Goal: Navigation & Orientation: Find specific page/section

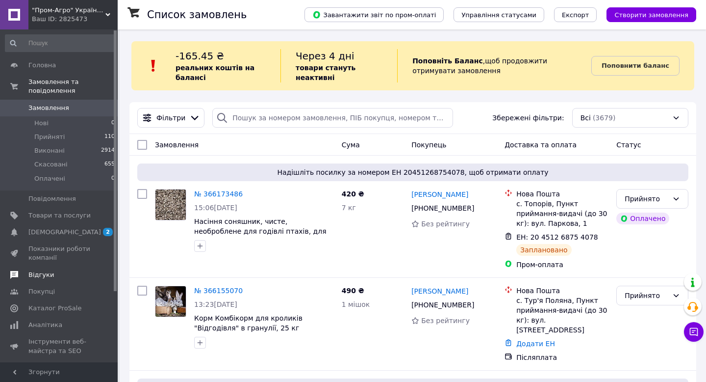
click at [41, 273] on span "Відгуки" at bounding box center [41, 274] width 26 height 9
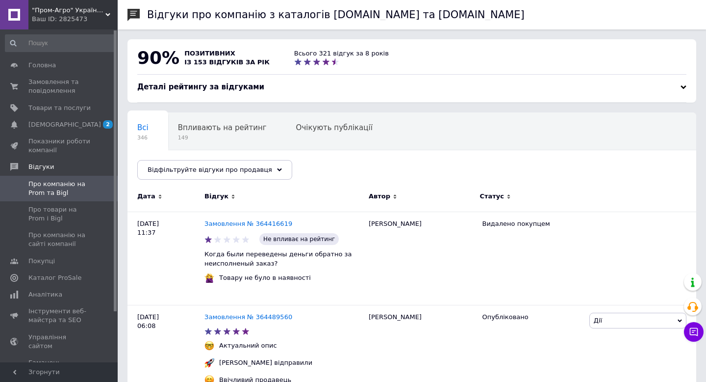
click at [80, 16] on div "Ваш ID: 2825473" at bounding box center [75, 19] width 86 height 9
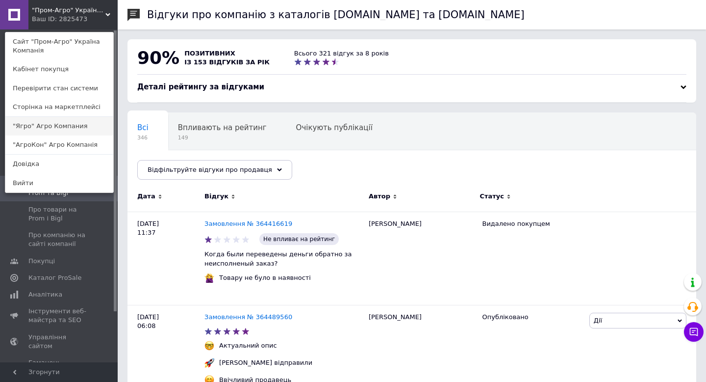
click at [49, 126] on link ""Ягро" Агро Компания" at bounding box center [59, 126] width 108 height 19
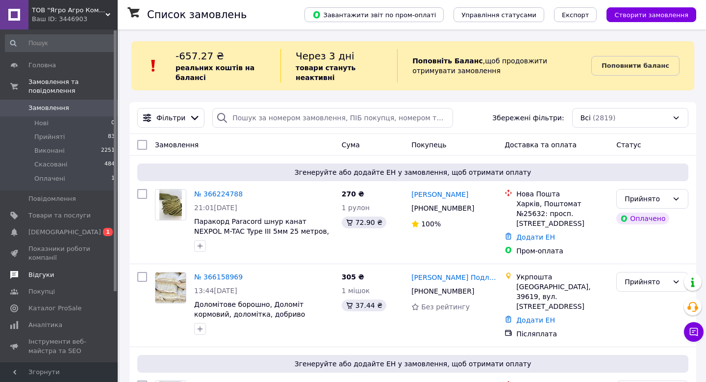
click at [44, 273] on span "Відгуки" at bounding box center [41, 274] width 26 height 9
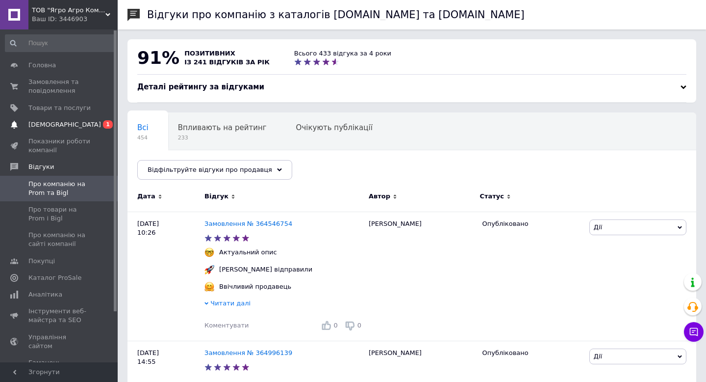
click at [39, 121] on span "[DEMOGRAPHIC_DATA]" at bounding box center [64, 124] width 73 height 9
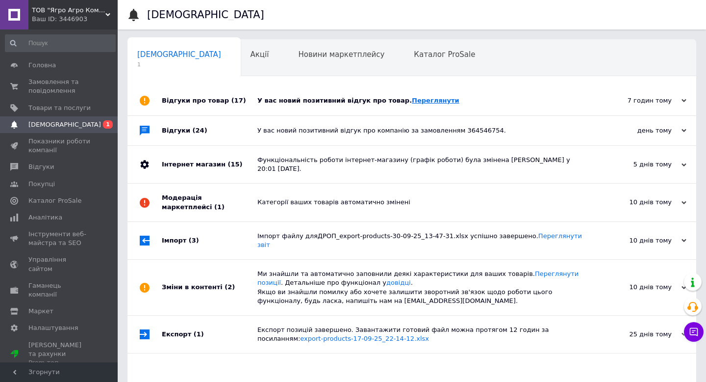
click at [417, 102] on link "Переглянути" at bounding box center [436, 100] width 48 height 7
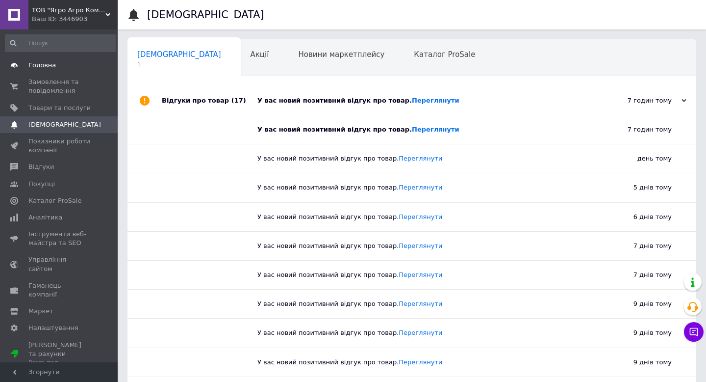
click at [43, 63] on span "Головна" at bounding box center [41, 65] width 27 height 9
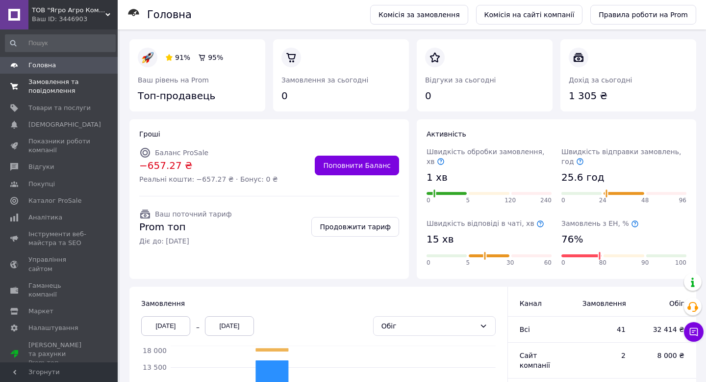
click at [51, 82] on span "Замовлення та повідомлення" at bounding box center [59, 86] width 62 height 18
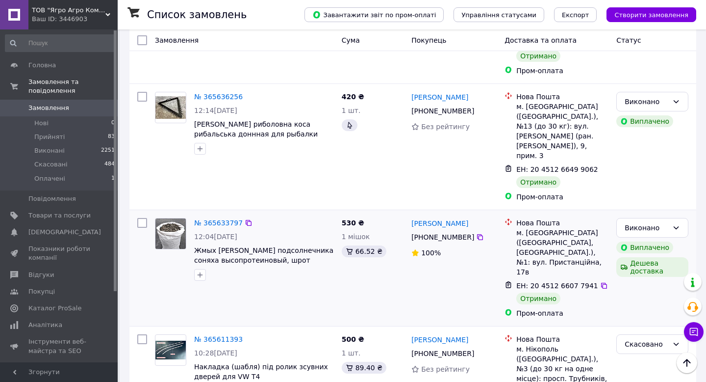
scroll to position [1774, 0]
